Goal: Task Accomplishment & Management: Complete application form

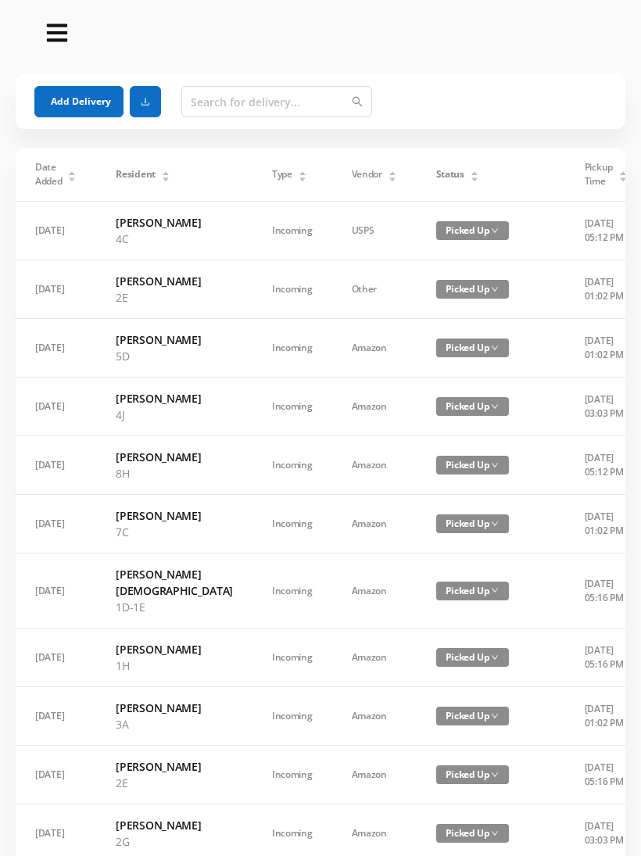
scroll to position [0, 45]
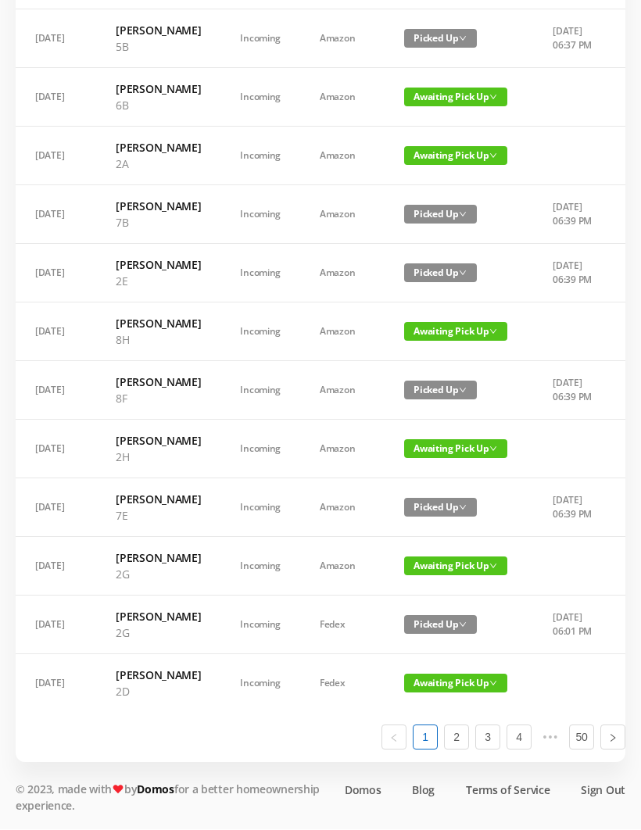
scroll to position [902, 0]
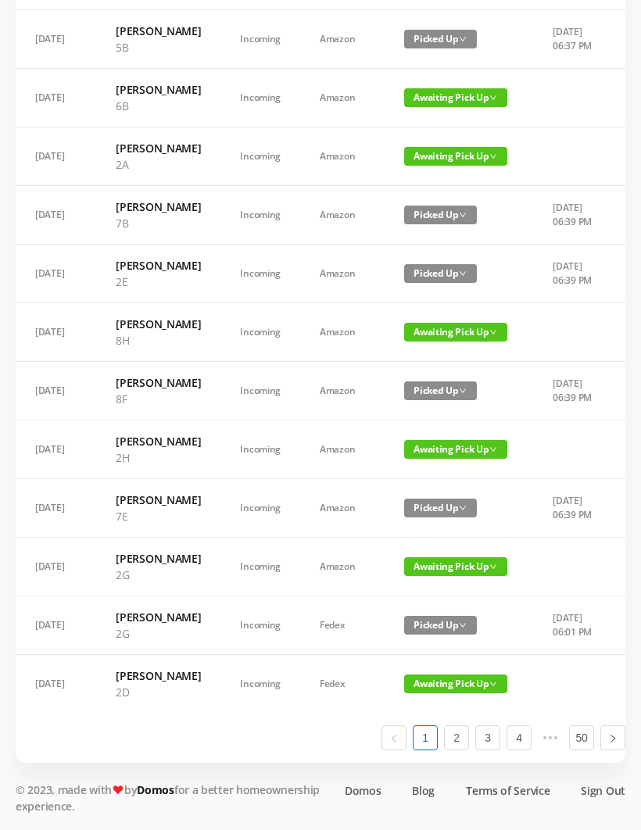
click at [436, 694] on span "Awaiting Pick Up" at bounding box center [455, 684] width 103 height 19
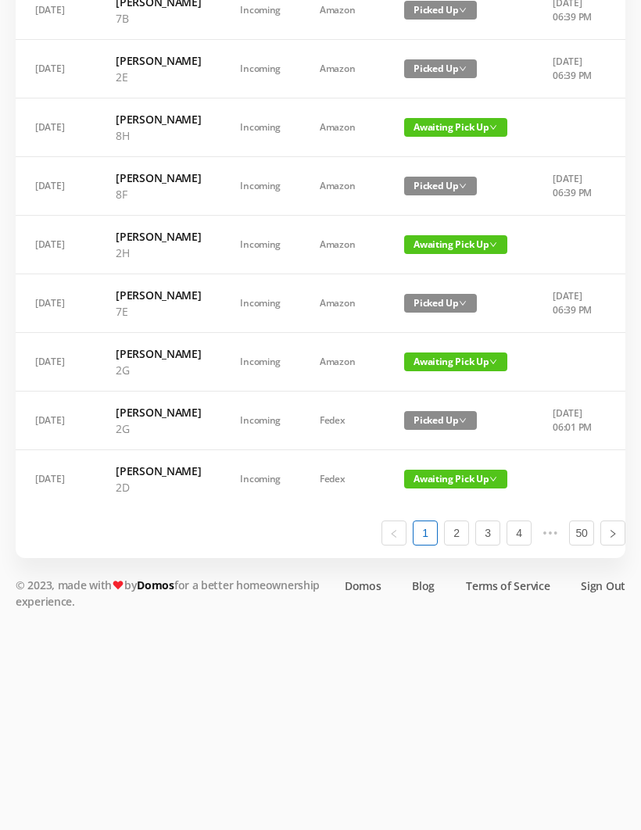
click at [533, 508] on td at bounding box center [574, 479] width 82 height 58
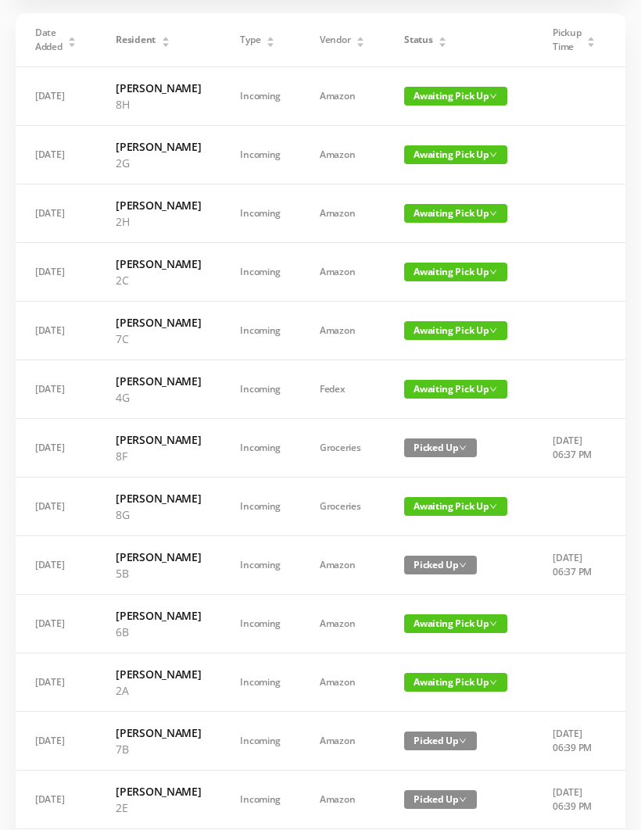
scroll to position [0, 0]
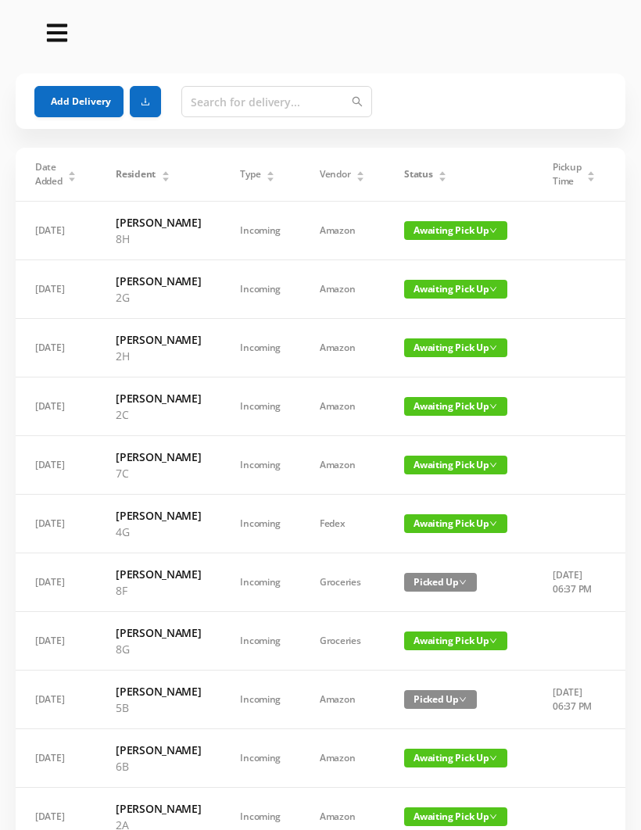
click at [425, 181] on div "Status" at bounding box center [425, 174] width 43 height 14
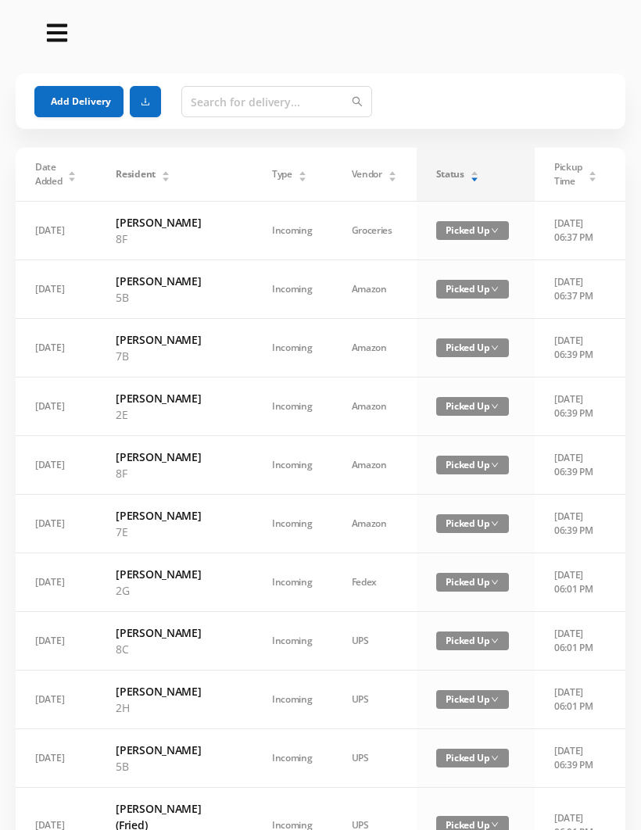
click at [436, 169] on div "Status" at bounding box center [457, 174] width 43 height 14
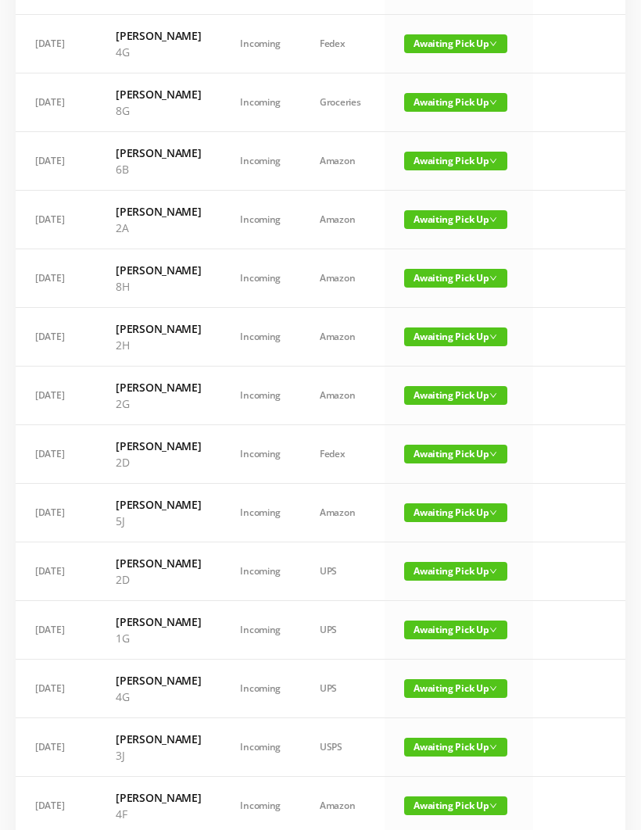
scroll to position [480, 0]
click at [439, 464] on span "Awaiting Pick Up" at bounding box center [455, 454] width 103 height 19
click at [430, 689] on link "Picked Up" at bounding box center [434, 681] width 102 height 25
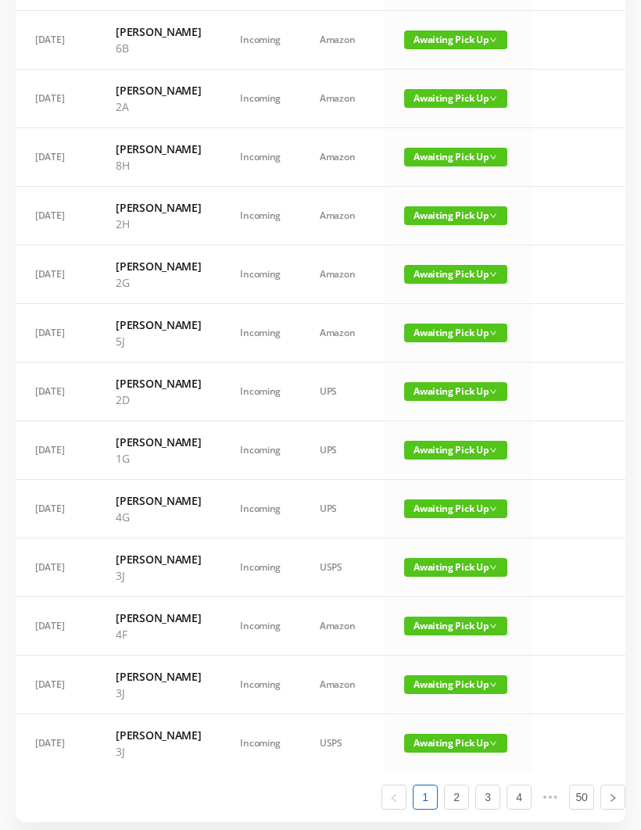
scroll to position [612, 0]
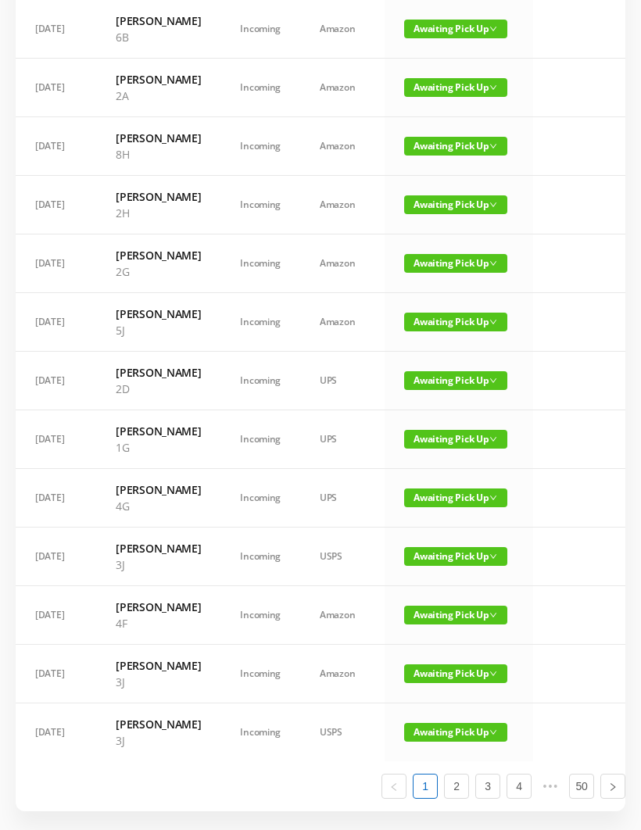
click at [443, 449] on span "Awaiting Pick Up" at bounding box center [455, 439] width 103 height 19
click at [426, 701] on link "Picked Up" at bounding box center [434, 692] width 102 height 25
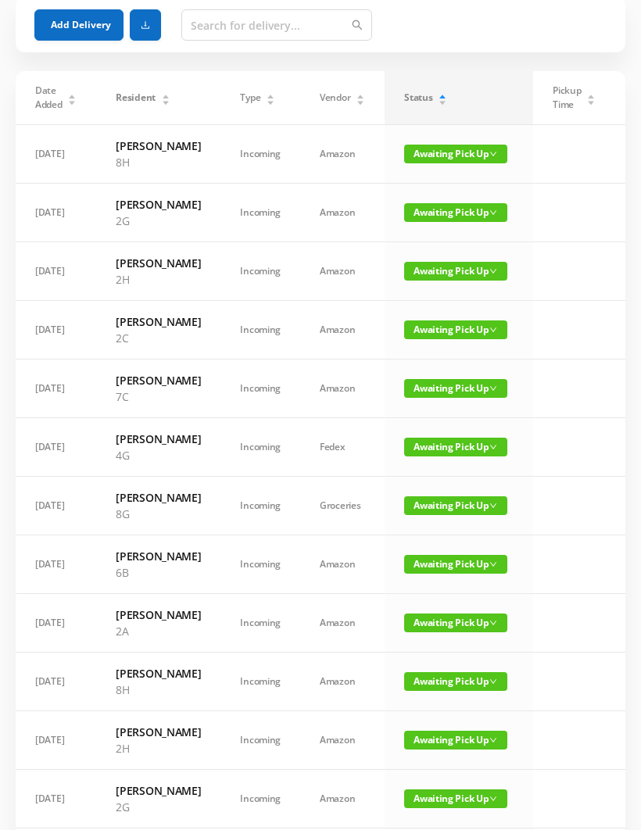
scroll to position [0, 0]
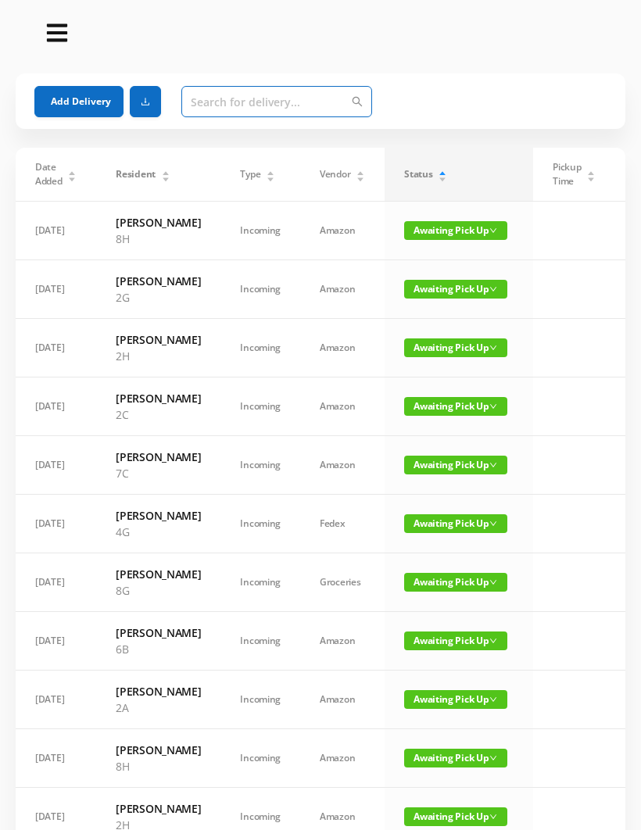
click at [222, 102] on input "text" at bounding box center [276, 101] width 191 height 31
type input "2"
click at [62, 97] on button "Add Delivery" at bounding box center [78, 101] width 89 height 31
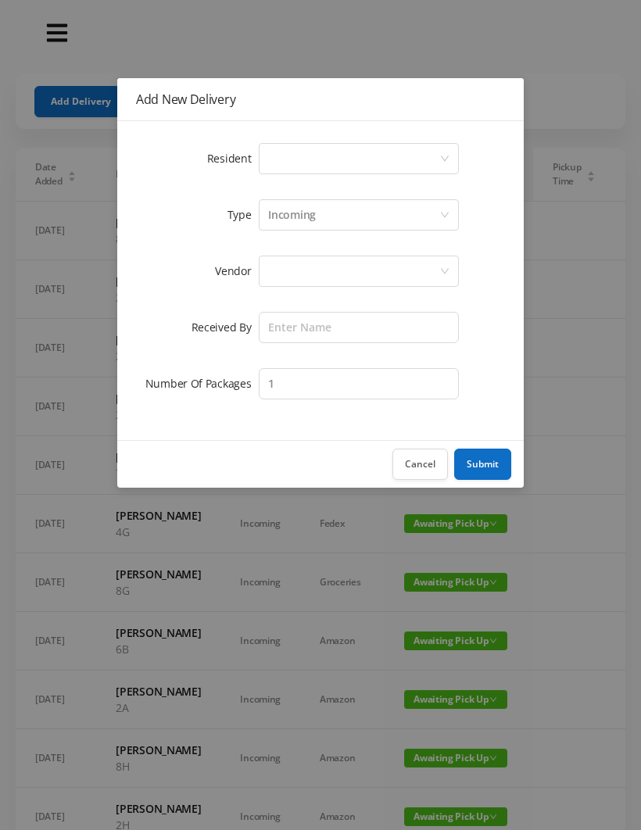
click at [285, 157] on div "Select a person" at bounding box center [353, 159] width 171 height 30
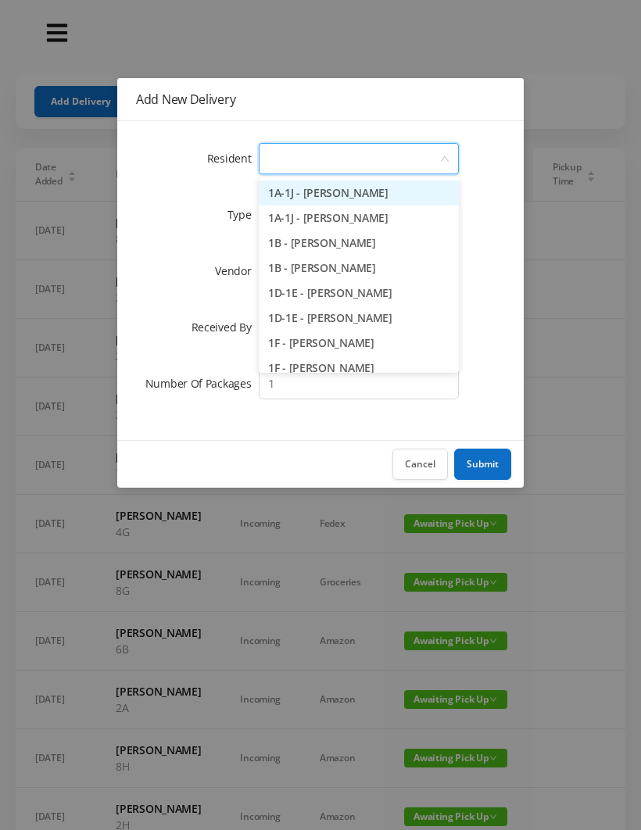
type input "4"
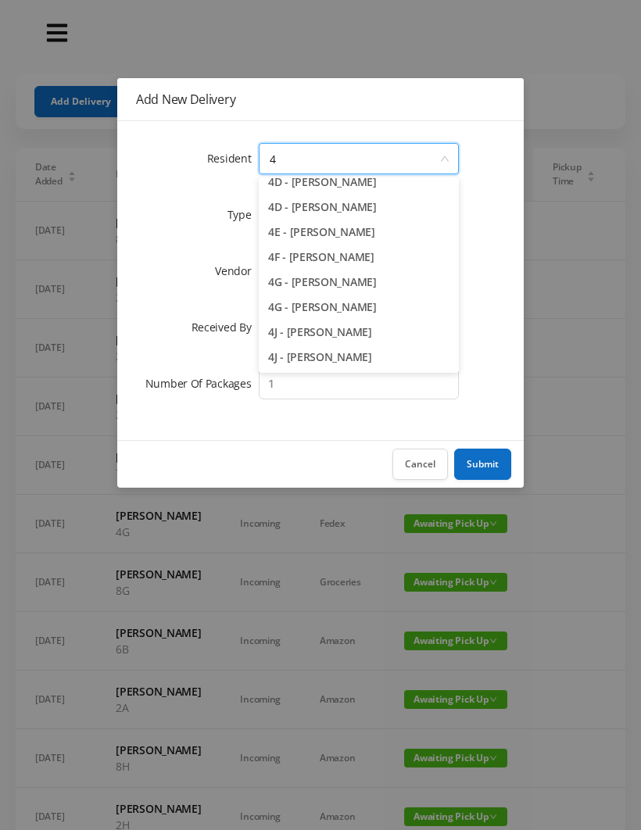
scroll to position [186, 0]
click at [339, 365] on li "4J - Lia Inoapimentel" at bounding box center [359, 357] width 200 height 25
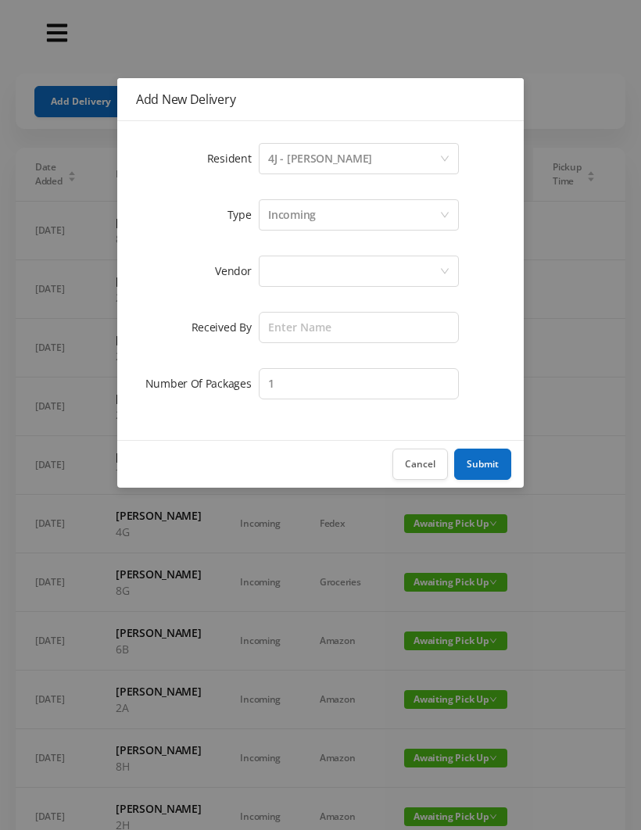
click at [290, 260] on div at bounding box center [353, 271] width 171 height 30
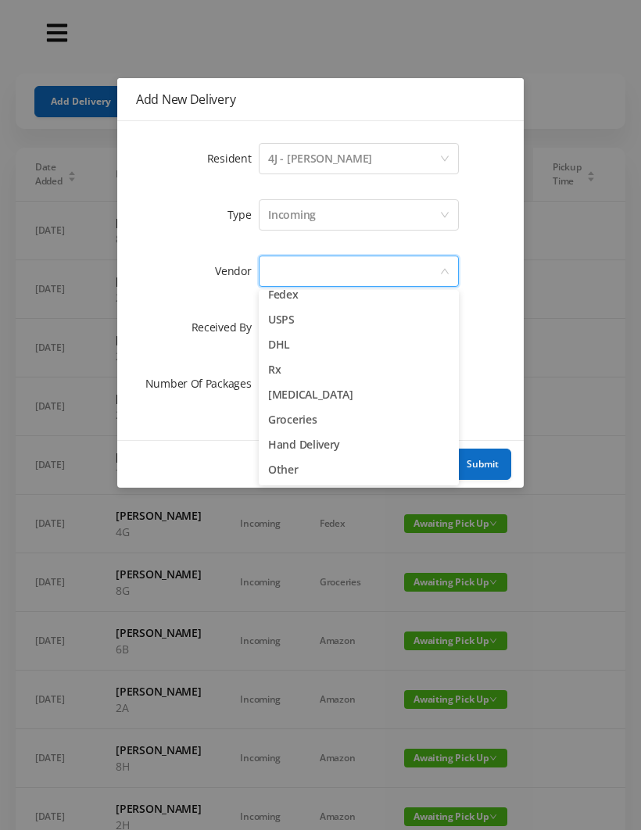
scroll to position [61, 0]
click at [299, 477] on li "Other" at bounding box center [359, 469] width 200 height 25
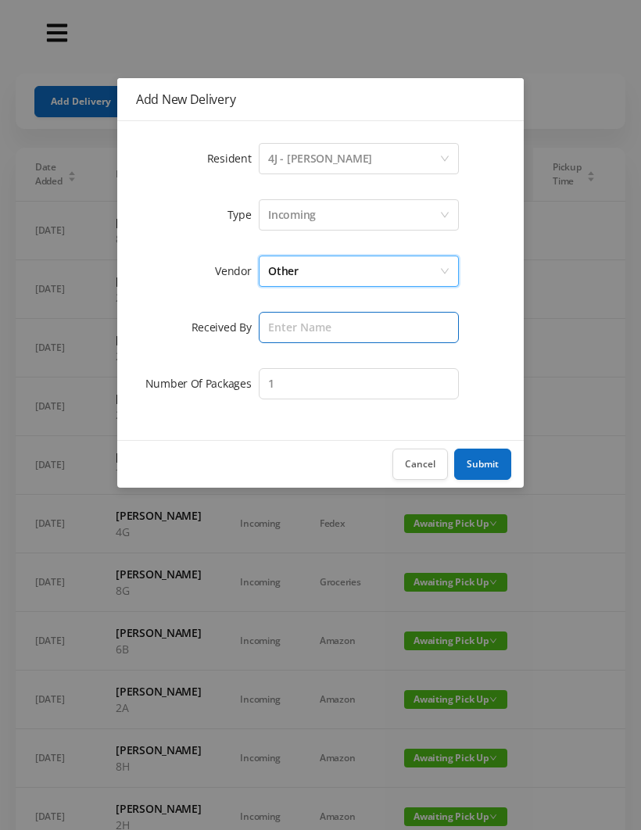
click at [296, 324] on input "text" at bounding box center [359, 327] width 200 height 31
type input "Wayne"
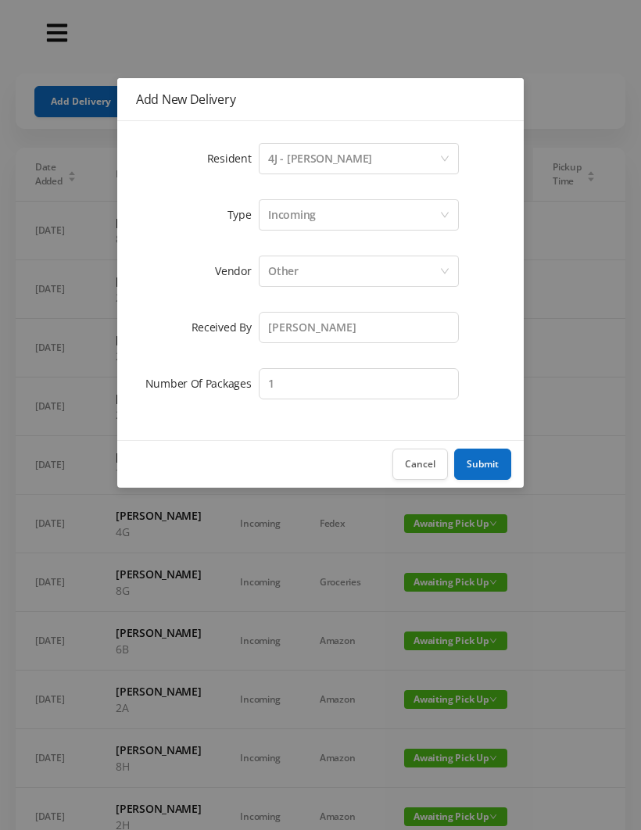
click at [492, 465] on button "Submit" at bounding box center [482, 464] width 57 height 31
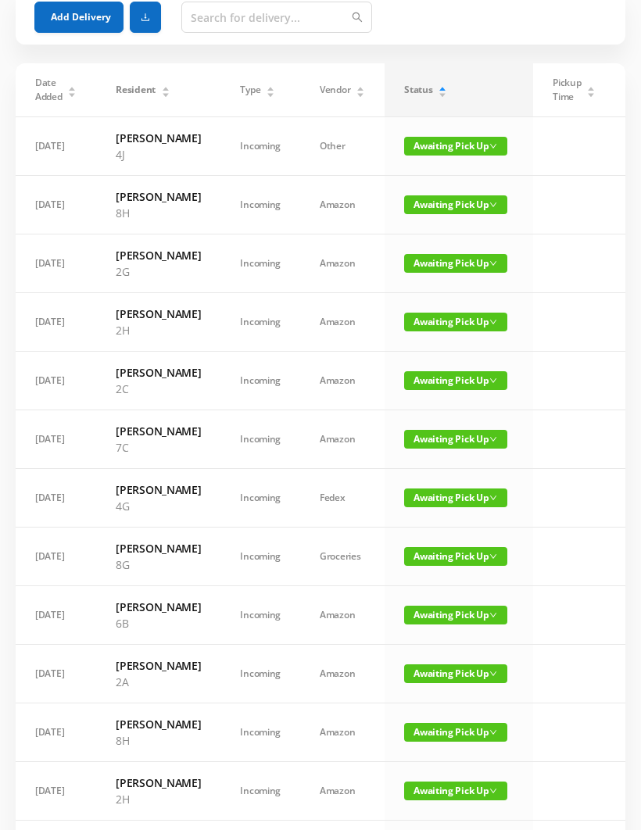
scroll to position [0, 0]
